Goal: Information Seeking & Learning: Learn about a topic

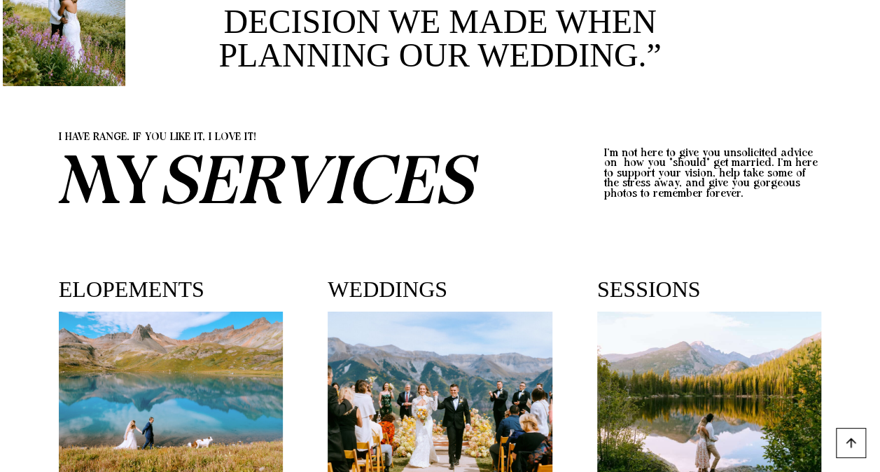
scroll to position [2591, 0]
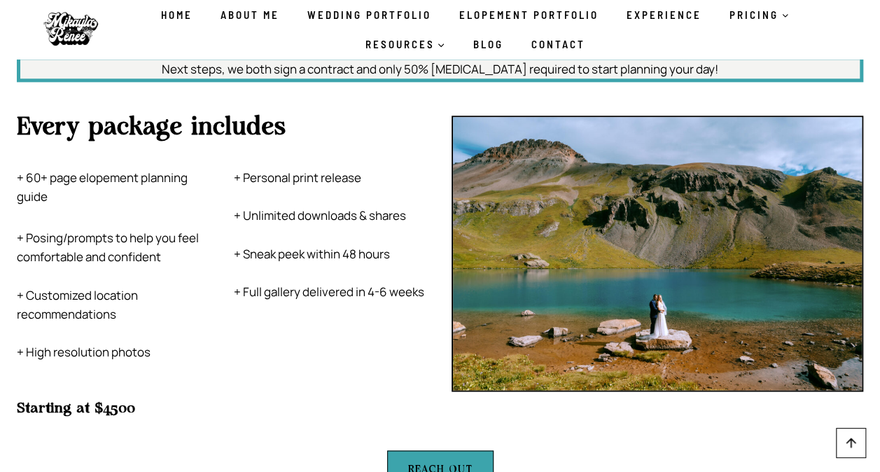
scroll to position [6093, 0]
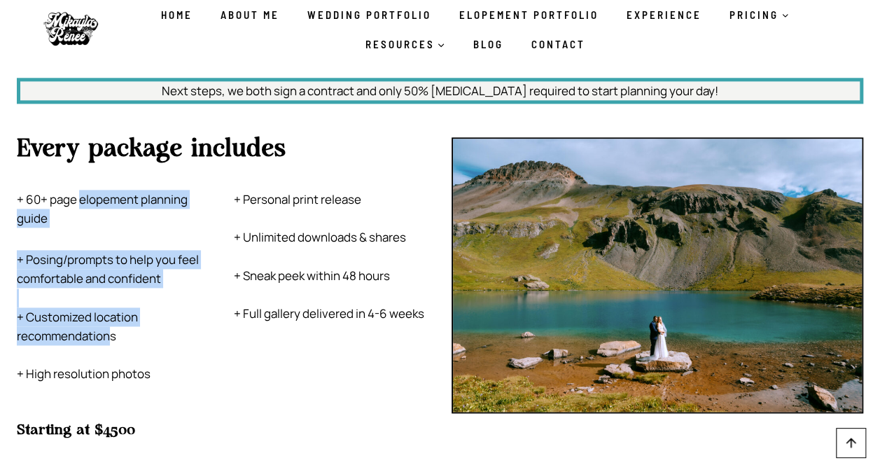
drag, startPoint x: 78, startPoint y: 148, endPoint x: 112, endPoint y: 295, distance: 150.9
click at [112, 295] on div "+ 60+ page elopement planning guide + Posing/prompts to help you feel comfortab…" at bounding box center [114, 287] width 195 height 194
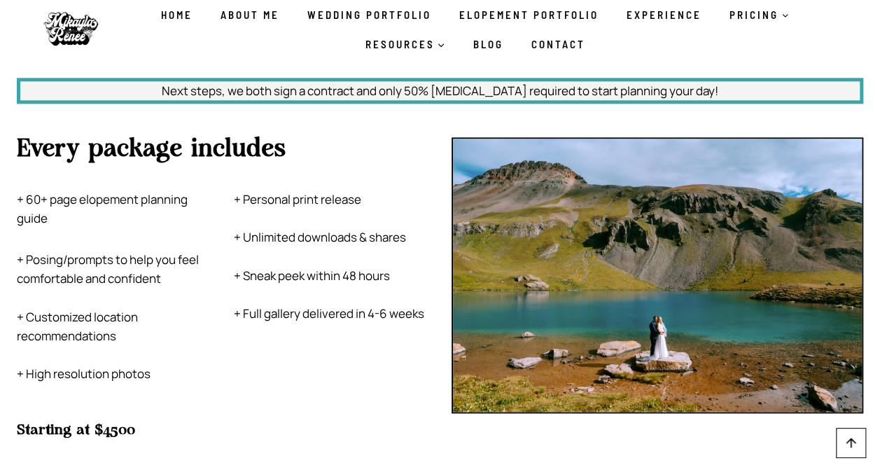
drag, startPoint x: 112, startPoint y: 295, endPoint x: 139, endPoint y: 311, distance: 31.1
click at [139, 311] on p "+ Posing/prompts to help you feel comfortable and confident + Customized locati…" at bounding box center [114, 316] width 195 height 133
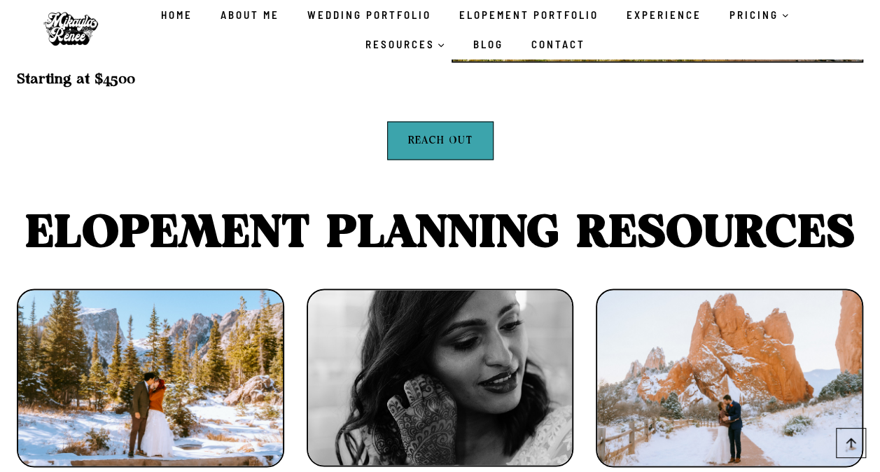
scroll to position [6373, 0]
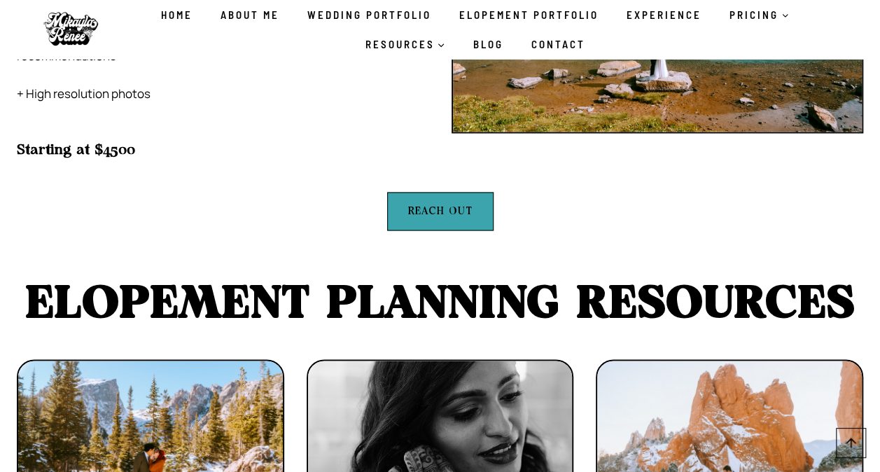
click at [441, 203] on span "REACH OUT" at bounding box center [440, 211] width 64 height 16
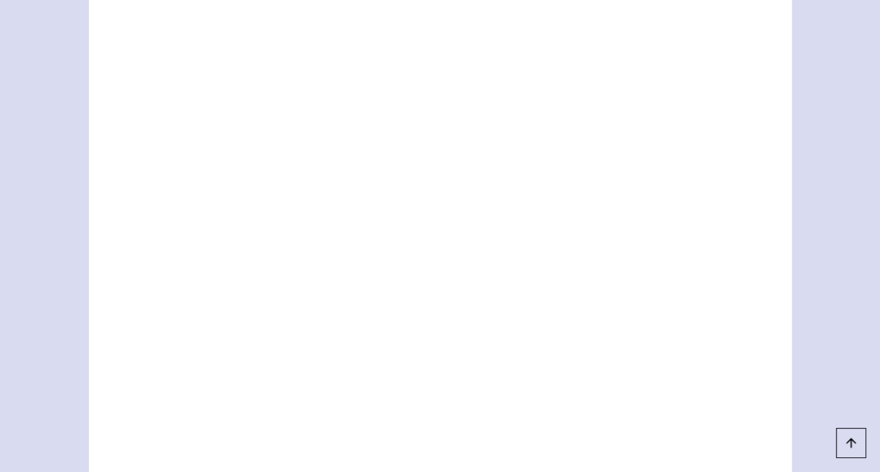
scroll to position [910, 0]
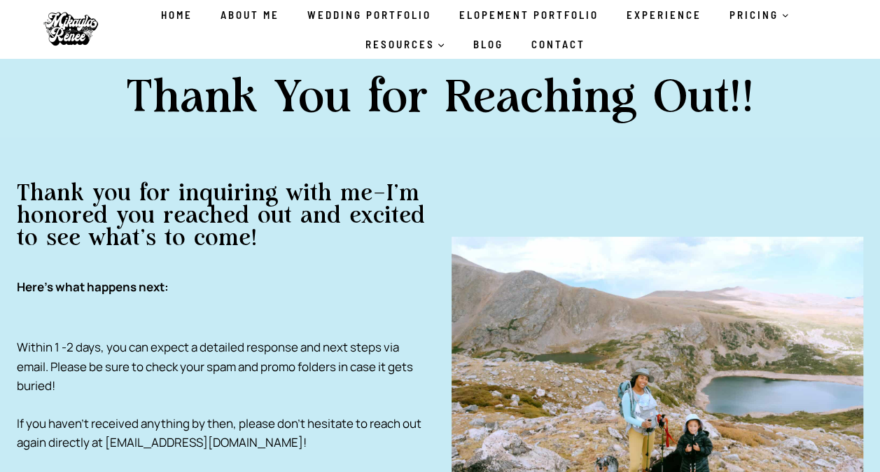
click at [265, 17] on link "About Me" at bounding box center [250, 14] width 87 height 29
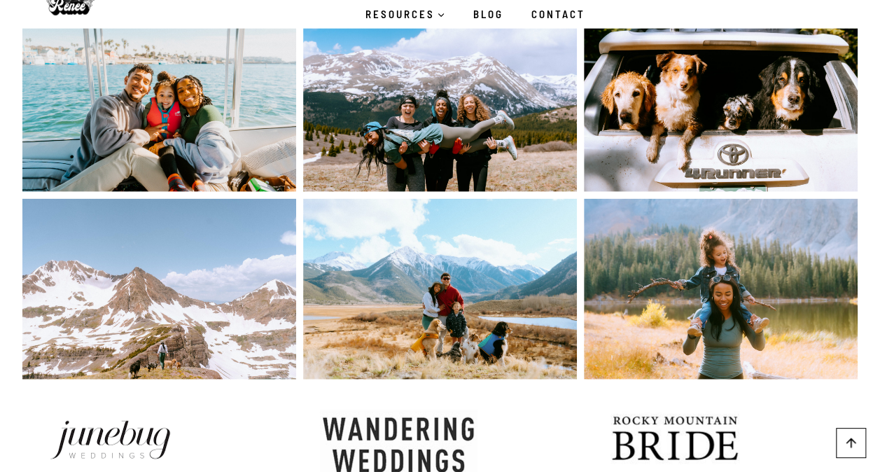
scroll to position [1331, 0]
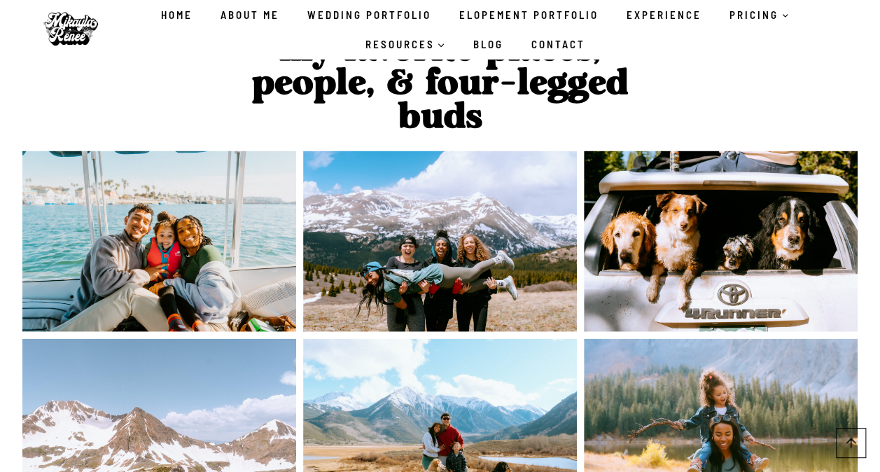
click at [712, 155] on img at bounding box center [721, 241] width 274 height 181
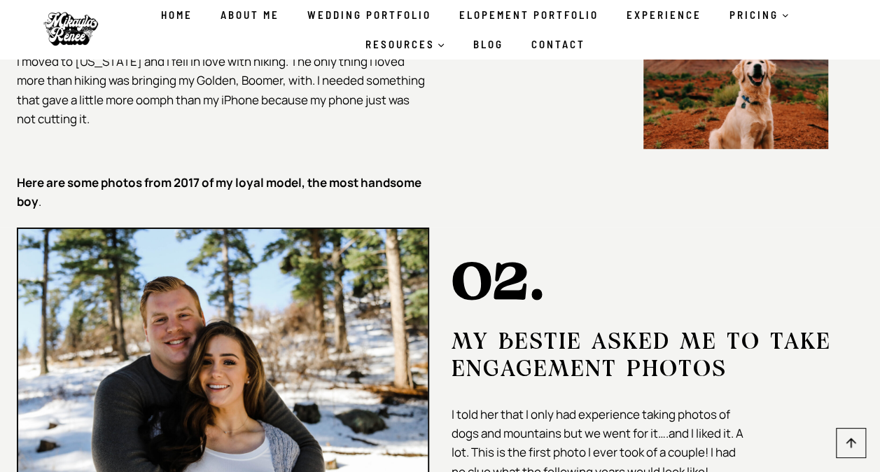
scroll to position [2247, 0]
